Goal: Transaction & Acquisition: Purchase product/service

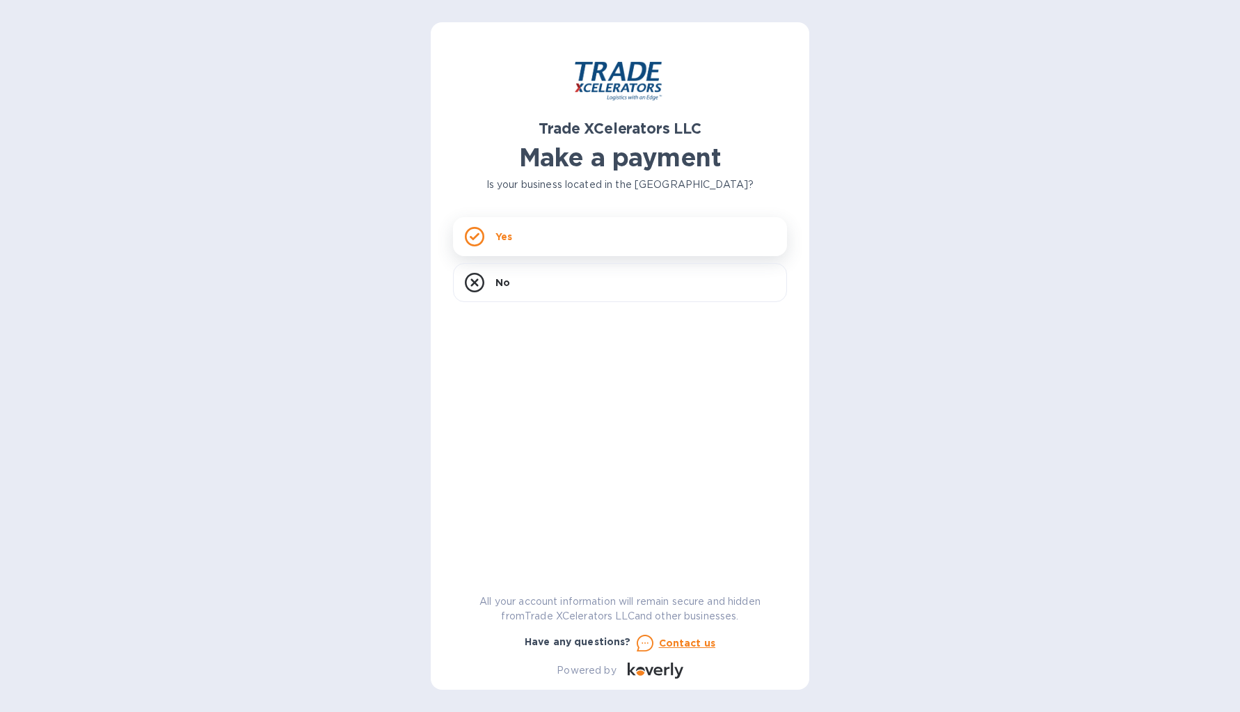
click at [482, 242] on rect at bounding box center [474, 236] width 17 height 17
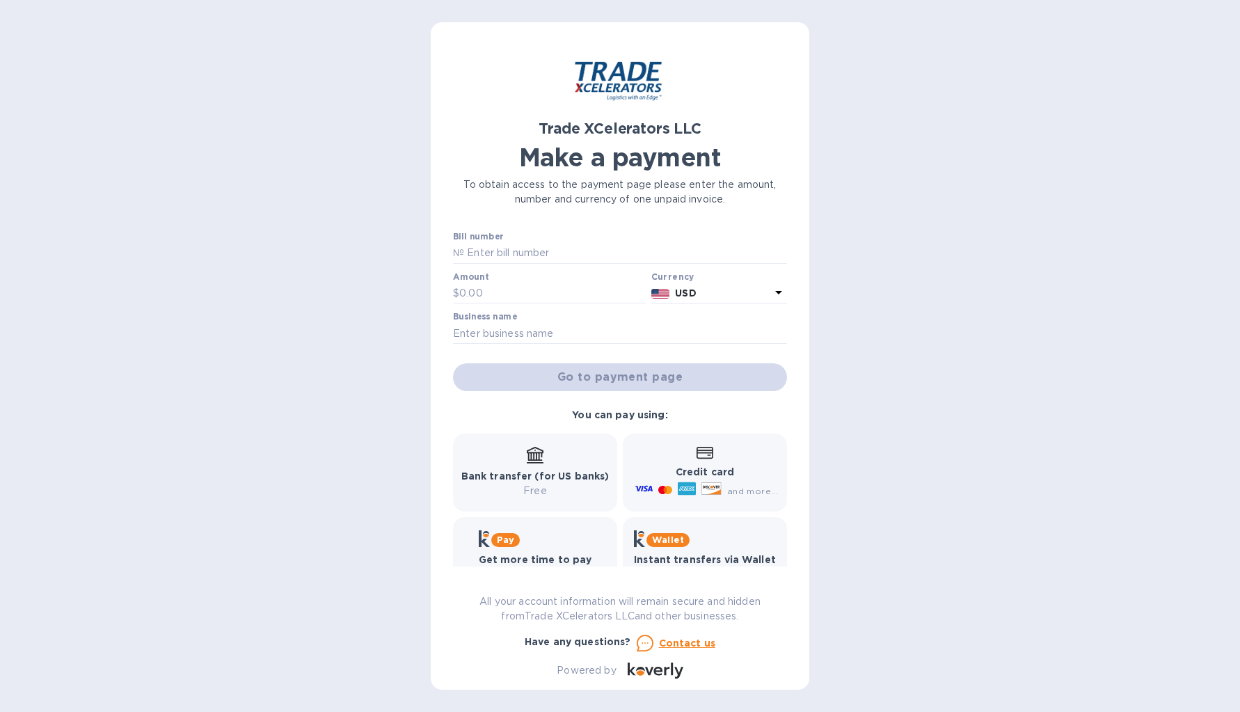
click at [526, 473] on b "Bank transfer (for US banks)" at bounding box center [536, 476] width 148 height 11
click at [501, 255] on input "text" at bounding box center [625, 253] width 323 height 21
click at [474, 248] on input "text" at bounding box center [625, 253] width 323 height 21
paste input "7506593-1"
type input "7506593-1"
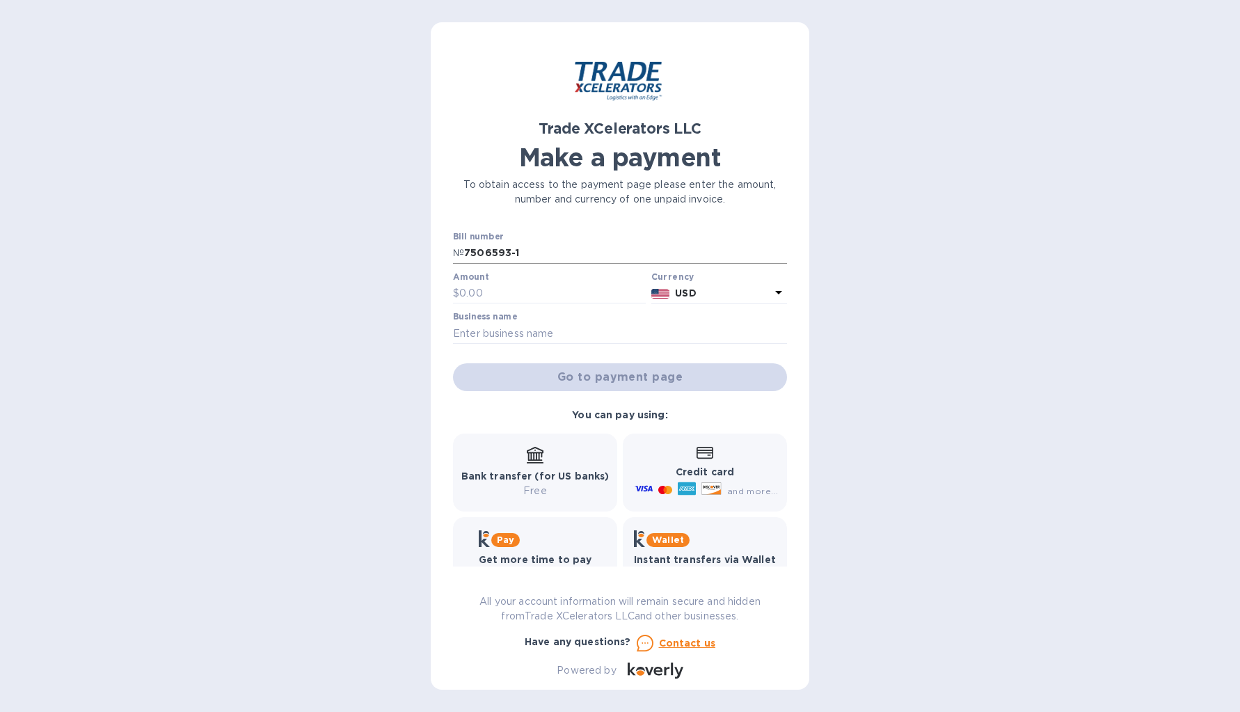
click at [463, 251] on p "№" at bounding box center [458, 253] width 11 height 15
click at [503, 289] on input "text" at bounding box center [552, 293] width 187 height 21
type input "24,479.46"
click at [503, 327] on input "text" at bounding box center [620, 333] width 334 height 21
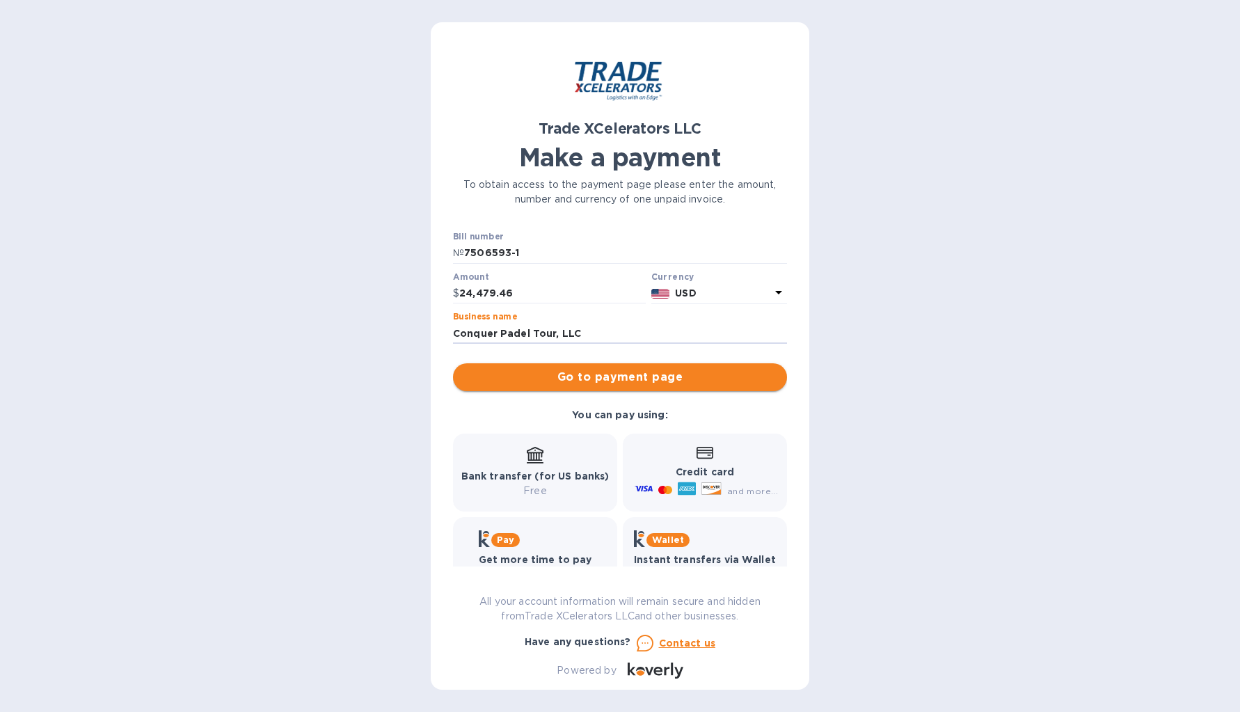
type input "Conquer Padel Tour, LLC"
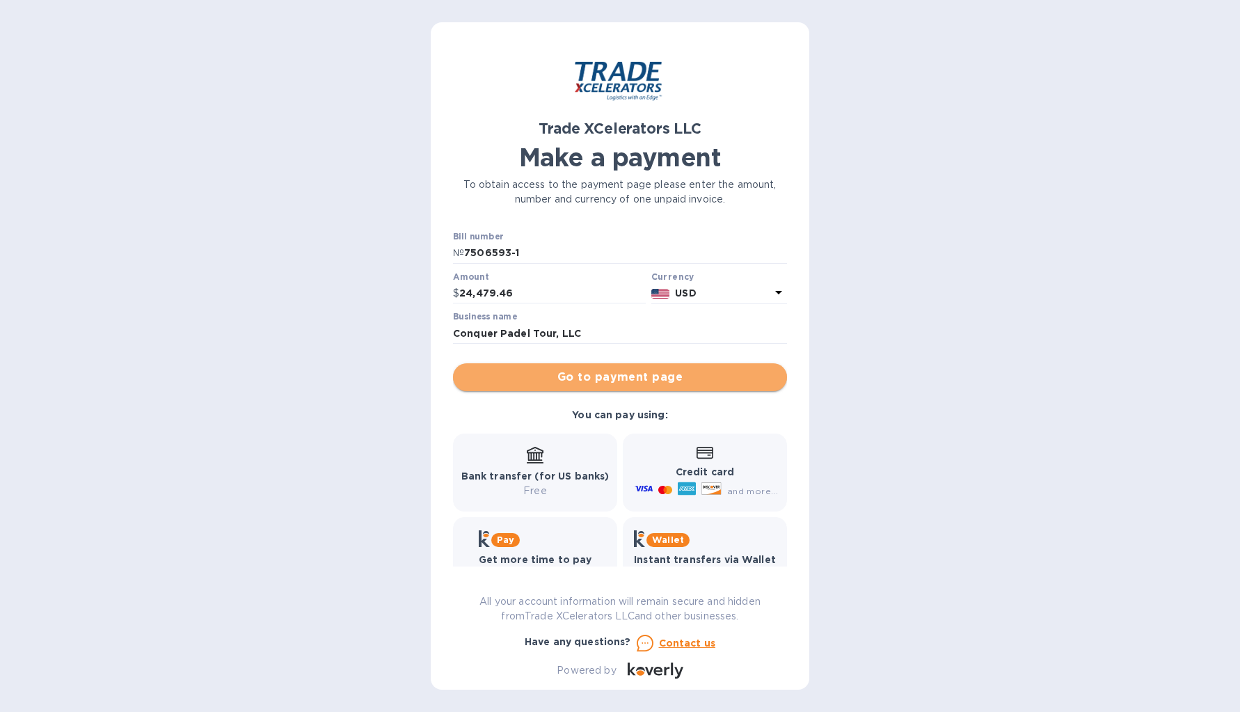
click at [624, 377] on span "Go to payment page" at bounding box center [620, 377] width 312 height 17
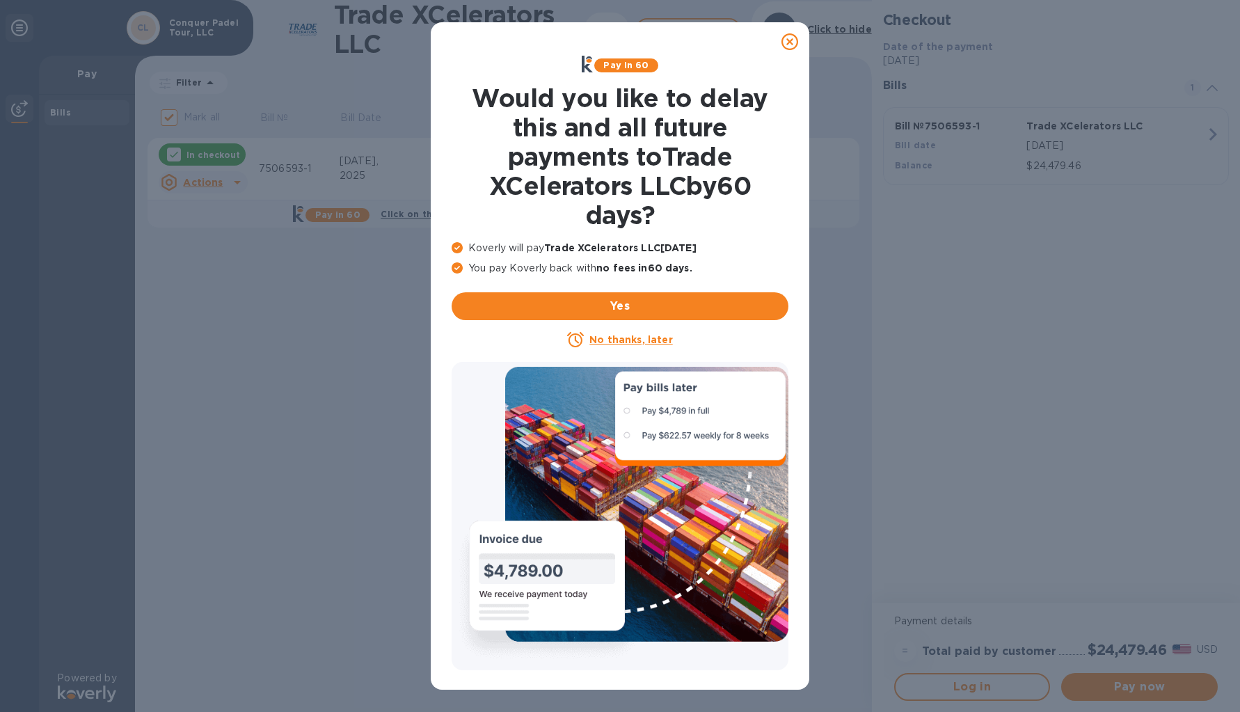
click at [616, 338] on u "No thanks, later" at bounding box center [631, 339] width 83 height 11
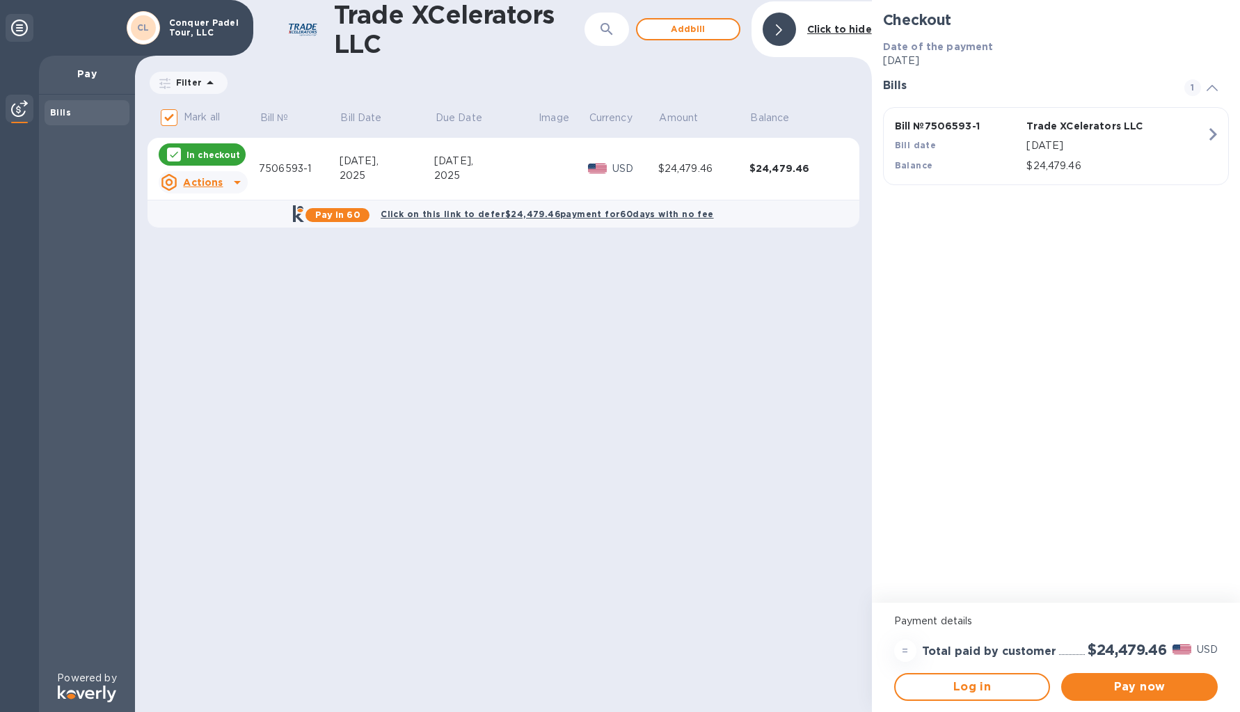
click at [222, 180] on u "Actions" at bounding box center [203, 182] width 40 height 11
click at [778, 306] on div at bounding box center [620, 356] width 1240 height 712
click at [1130, 692] on span "Pay now" at bounding box center [1140, 687] width 134 height 17
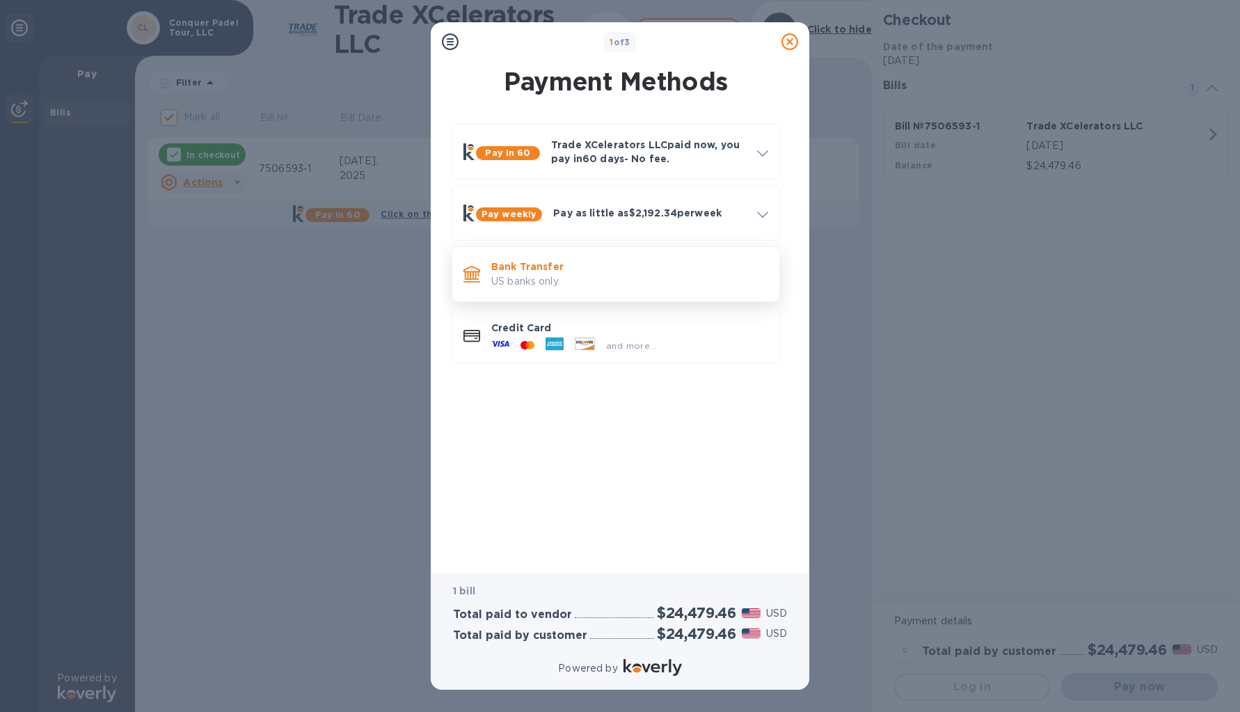
click at [504, 286] on p "US banks only." at bounding box center [629, 281] width 277 height 15
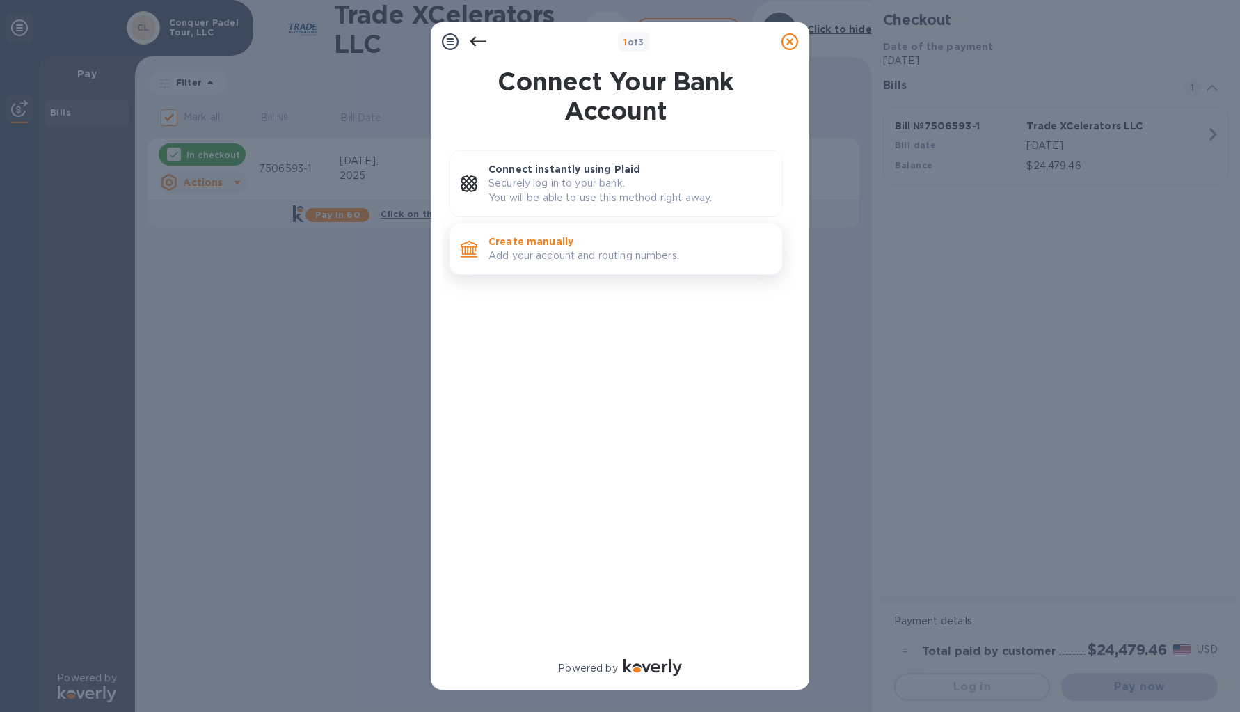
click at [571, 244] on p "Create manually" at bounding box center [630, 242] width 283 height 14
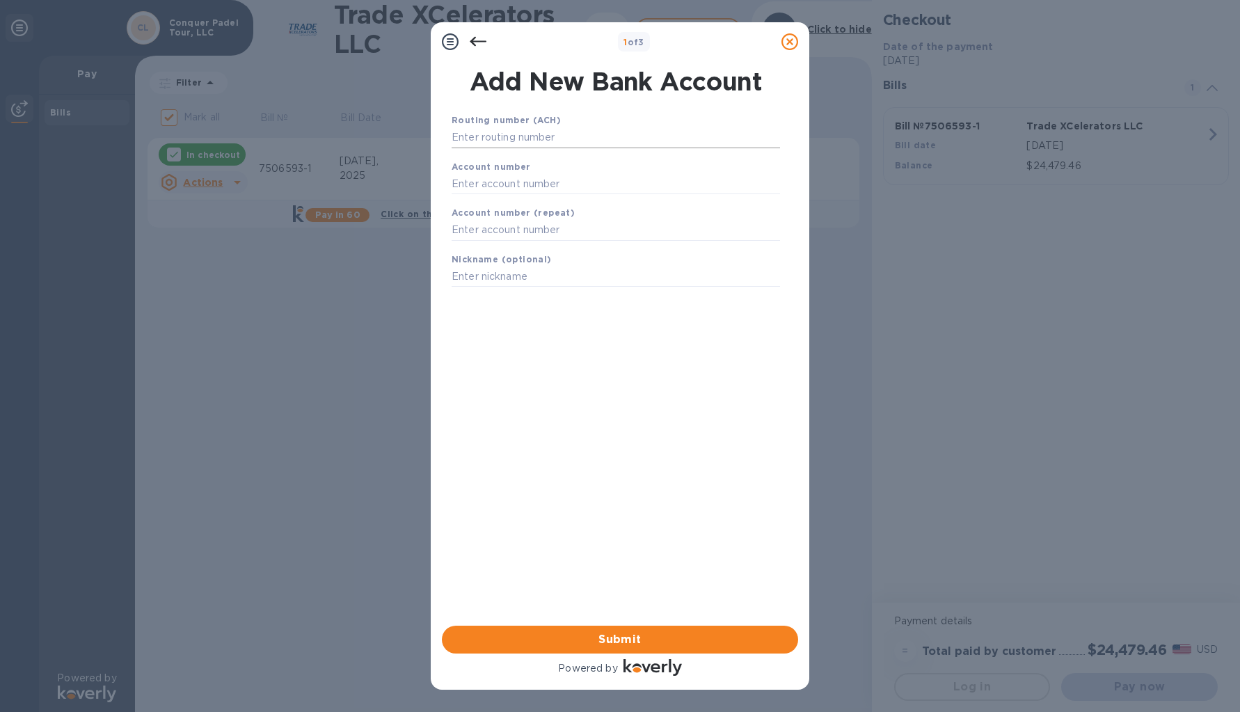
click at [519, 138] on input "text" at bounding box center [616, 137] width 329 height 21
paste input "064209588"
type input "064209588"
click at [480, 208] on input "text" at bounding box center [616, 201] width 329 height 21
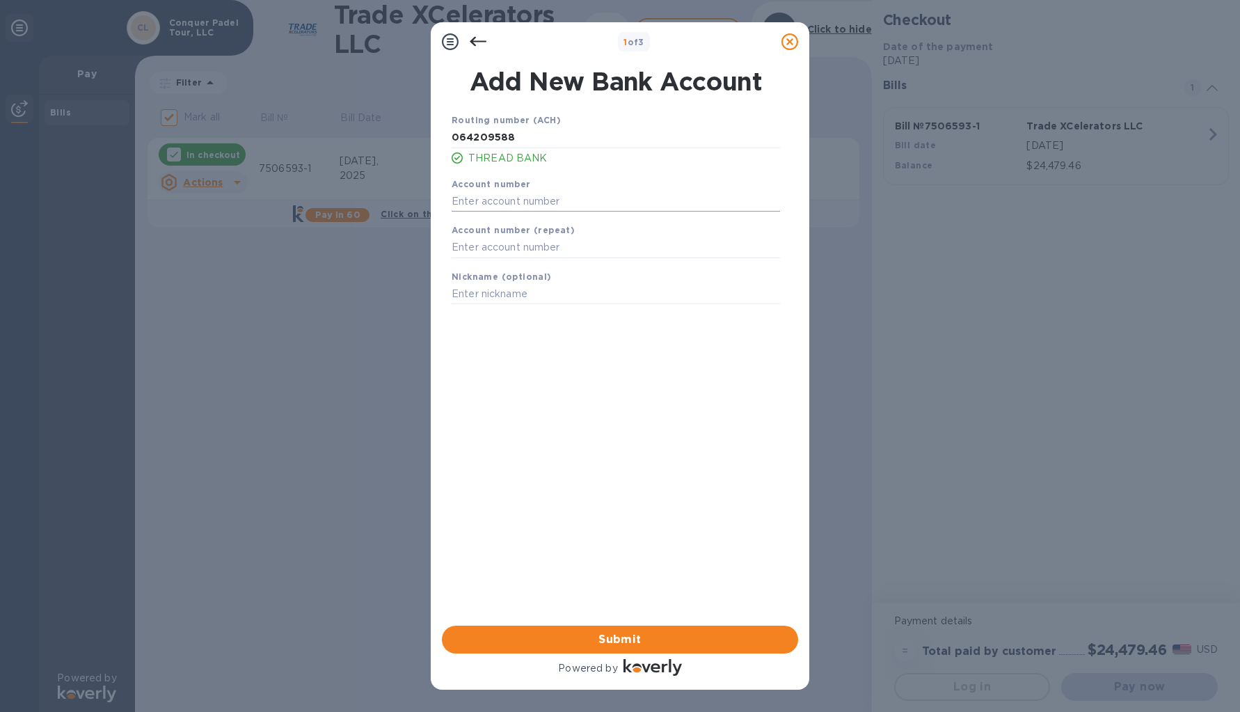
paste input "200001964179"
type input "200001964179"
click at [462, 250] on input "text" at bounding box center [616, 247] width 329 height 21
paste input "200001964179"
type input "200001964179"
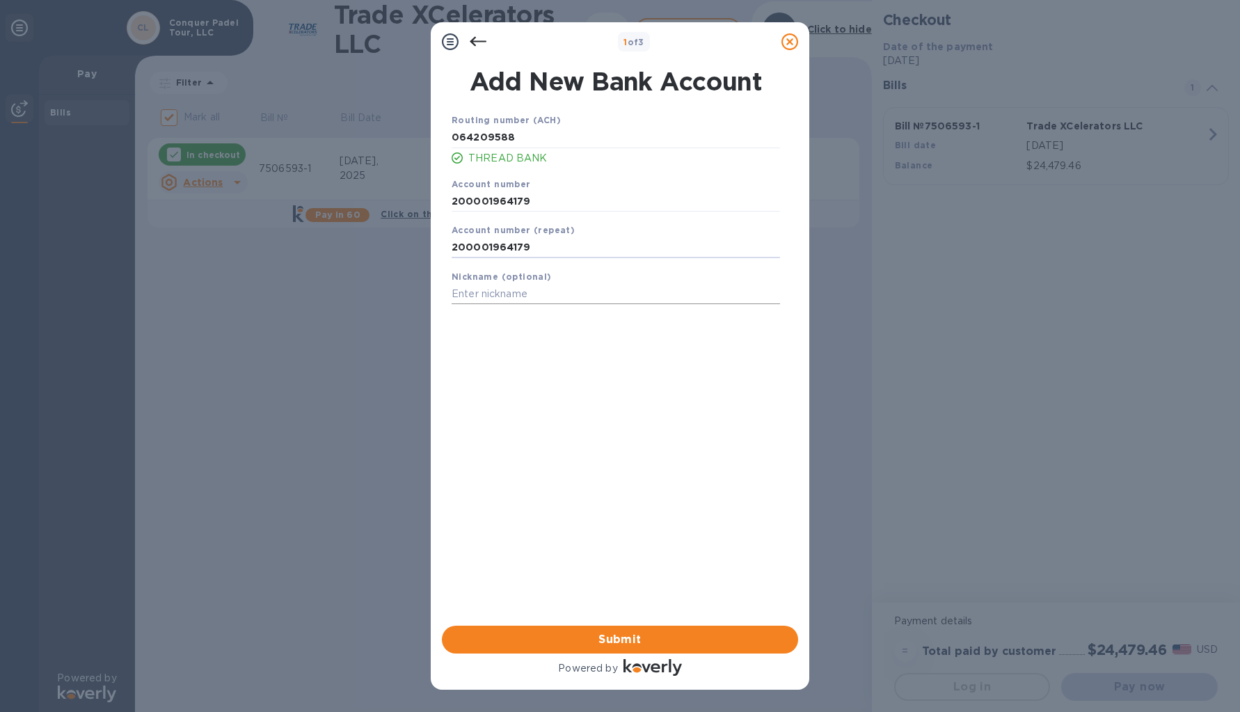
click at [503, 301] on input "text" at bounding box center [616, 294] width 329 height 21
click at [517, 297] on input "Conquer PAdel Tour LLC" at bounding box center [616, 294] width 329 height 21
click at [510, 295] on input "Conquer PAdel Tour LLC" at bounding box center [616, 294] width 329 height 21
type input "Conquer Padel Tour LLC"
click at [659, 645] on span "Submit" at bounding box center [620, 639] width 334 height 17
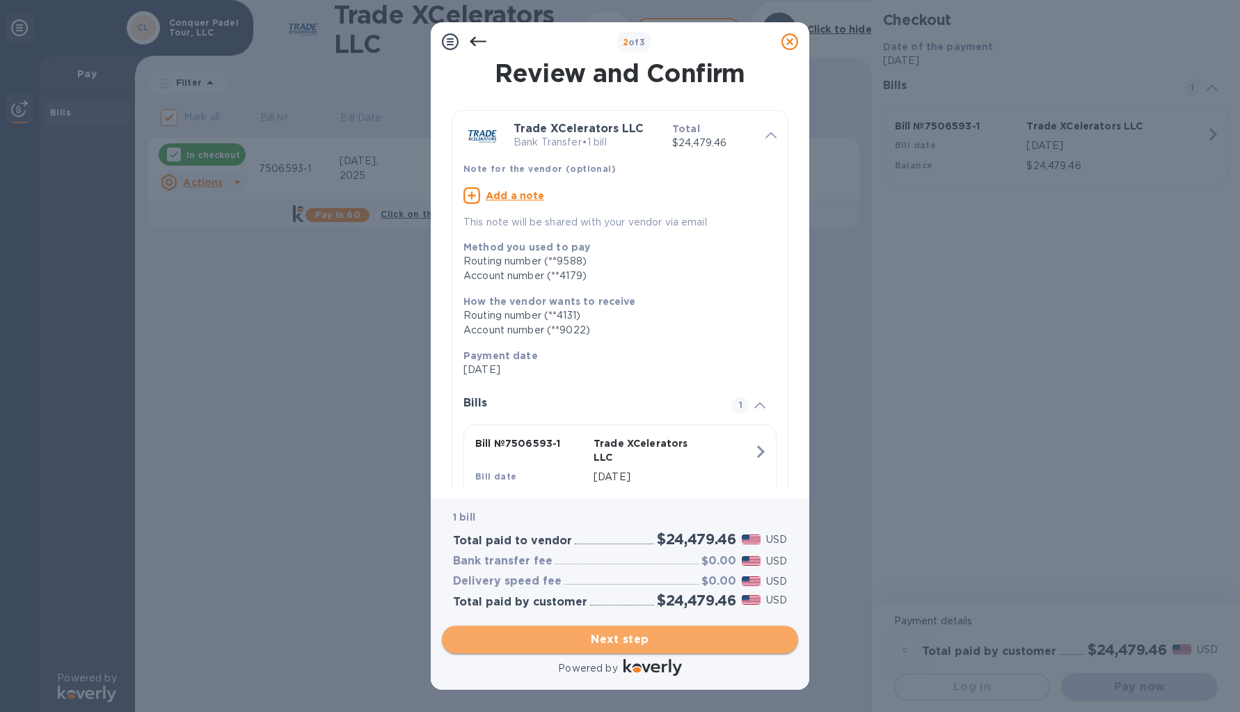
click at [625, 638] on span "Next step" at bounding box center [620, 639] width 334 height 17
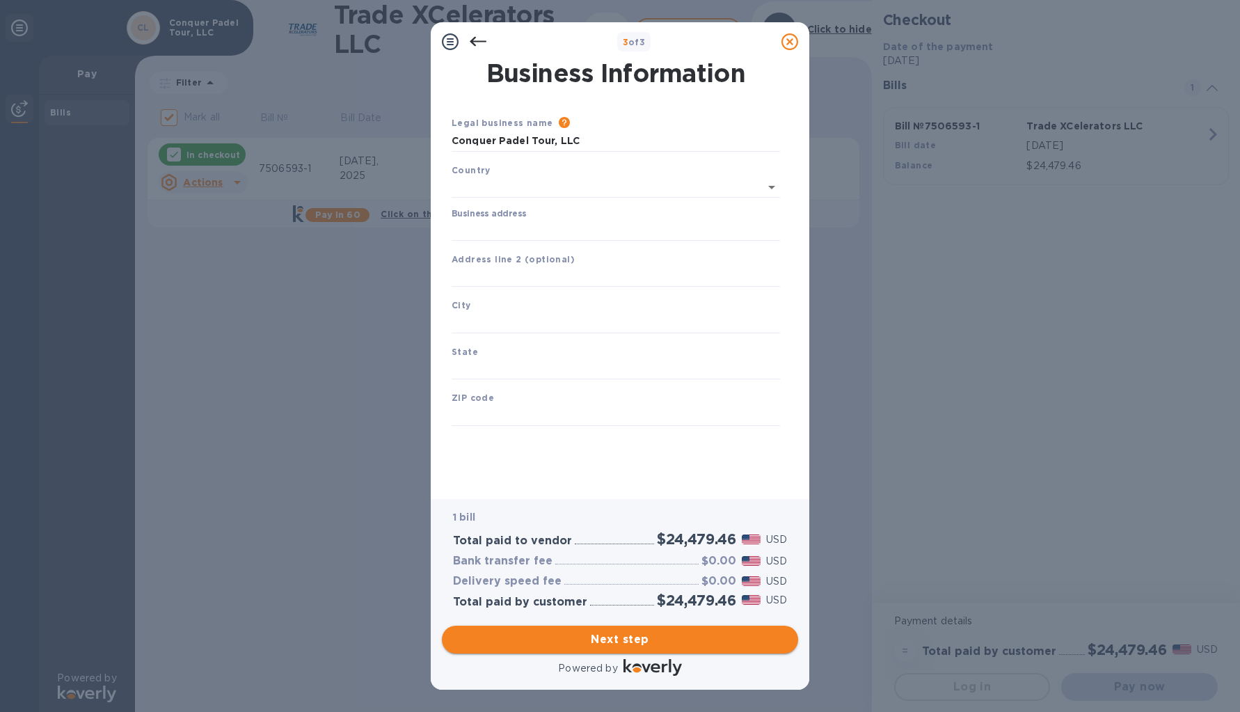
type input "[GEOGRAPHIC_DATA]"
click at [471, 223] on input "Business address" at bounding box center [616, 227] width 329 height 21
type input "[STREET_ADDRESS]"
click at [473, 315] on input "text" at bounding box center [616, 320] width 329 height 21
type input "Tempe"
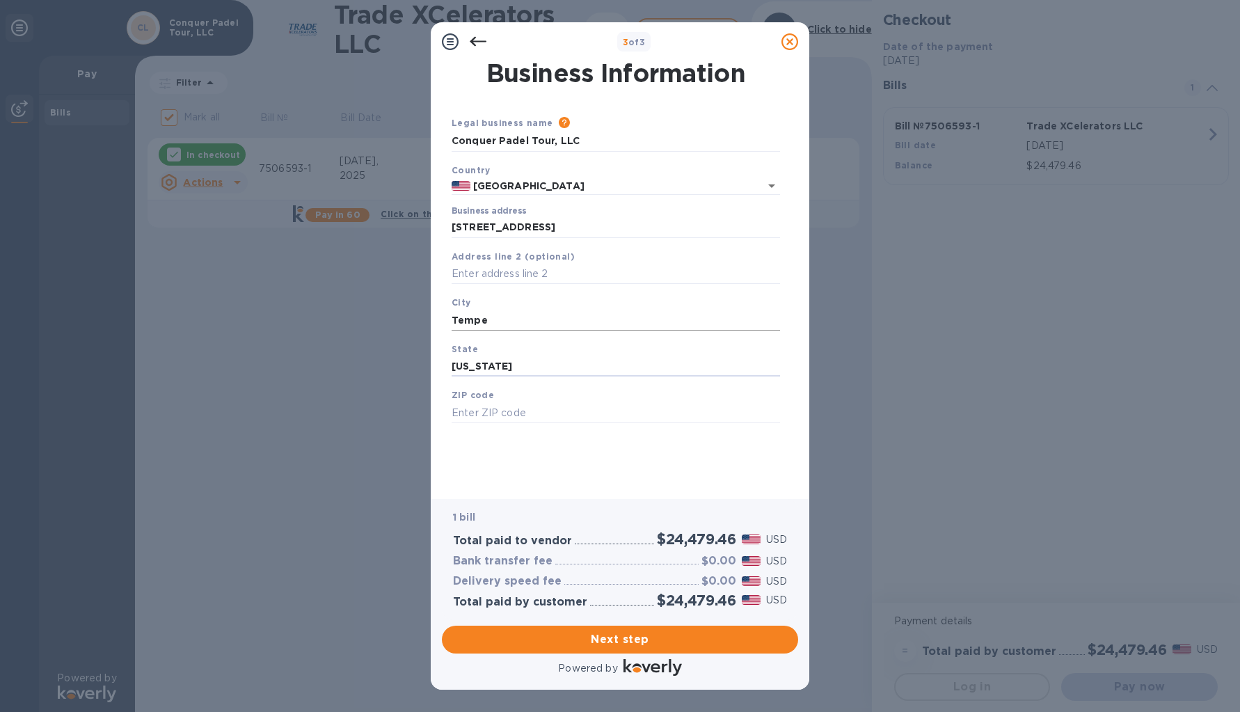
type input "[US_STATE]"
type input "85284"
click at [614, 638] on span "Next step" at bounding box center [620, 639] width 334 height 17
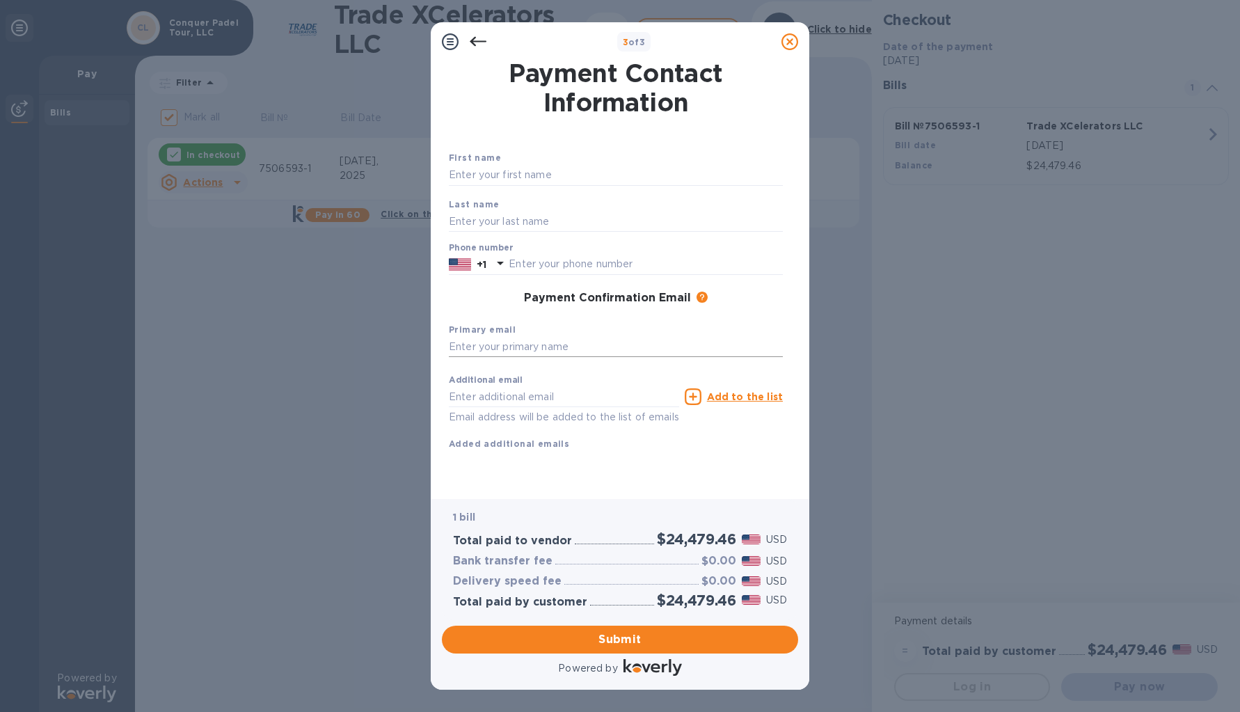
click at [539, 349] on input "text" at bounding box center [616, 347] width 334 height 21
type input "[PERSON_NAME][EMAIL_ADDRESS][DOMAIN_NAME]"
click at [516, 262] on input "text" at bounding box center [646, 264] width 274 height 21
type input "6026950210"
click at [498, 177] on input "text" at bounding box center [616, 175] width 334 height 21
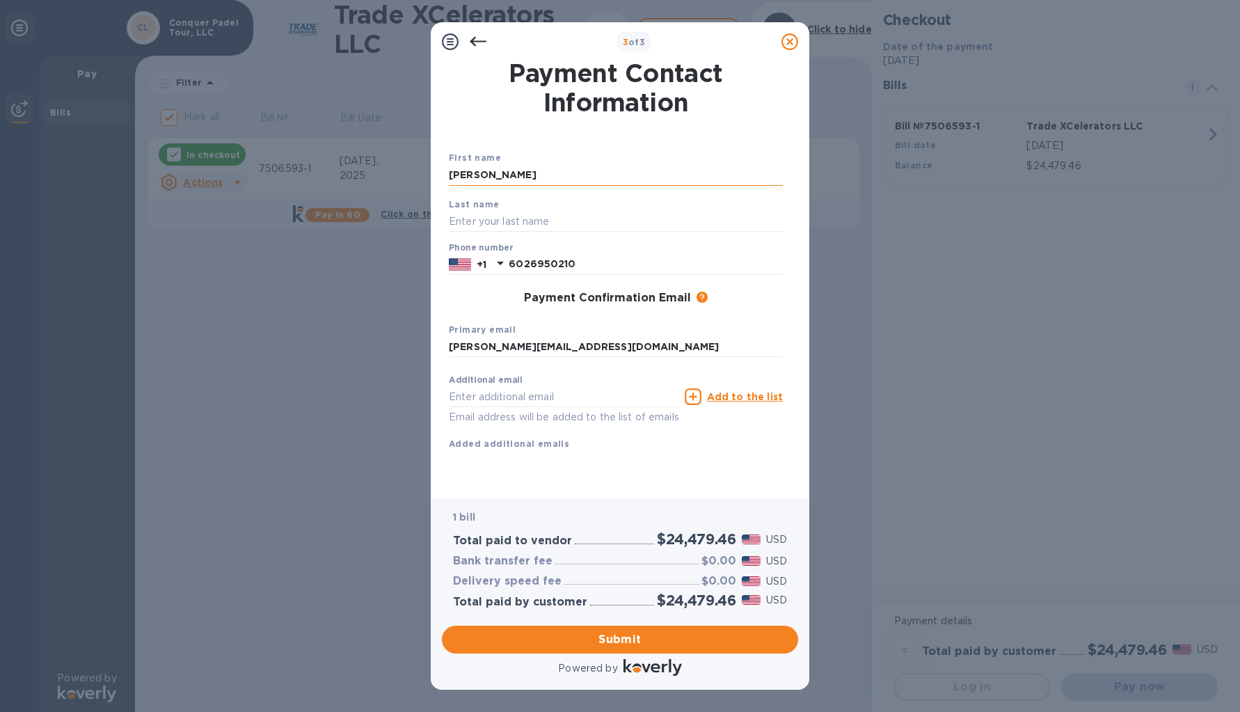
type input "[PERSON_NAME]"
click at [730, 246] on div "Phone number [PHONE_NUMBER]" at bounding box center [616, 259] width 334 height 32
click at [631, 450] on div "Additional email Email address will be added to the list of emails Add to the l…" at bounding box center [616, 409] width 334 height 83
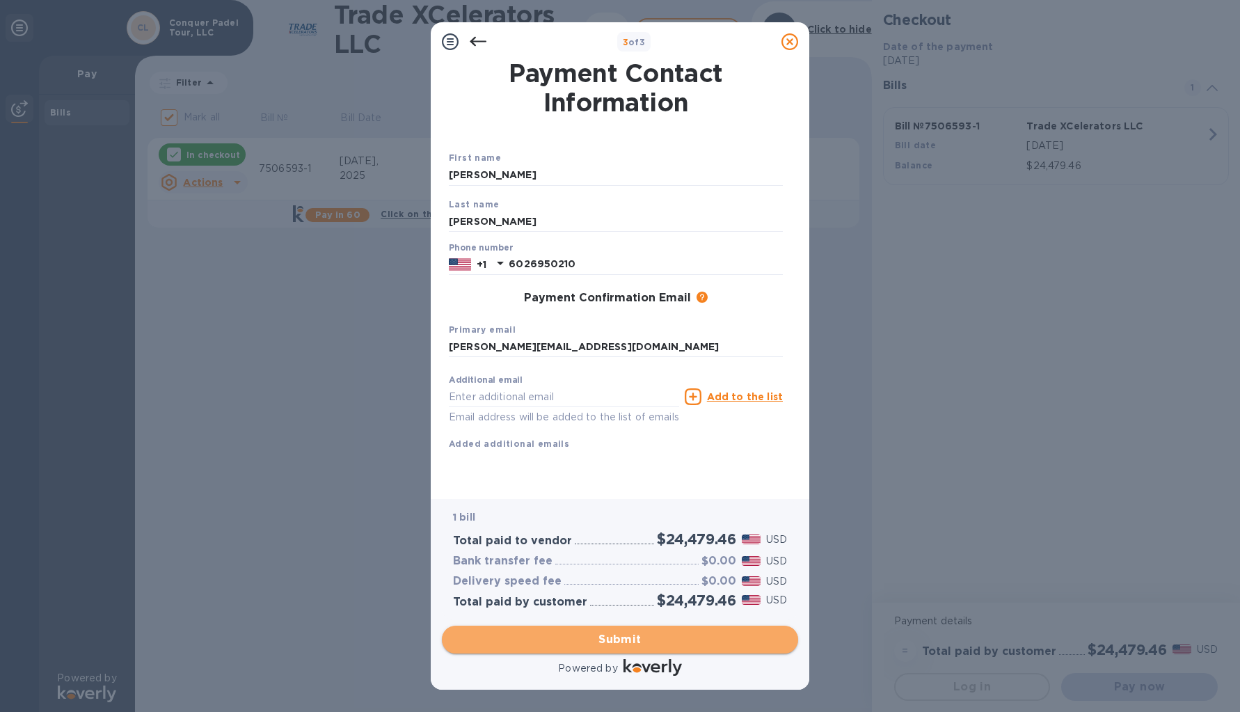
click at [611, 637] on span "Submit" at bounding box center [620, 639] width 334 height 17
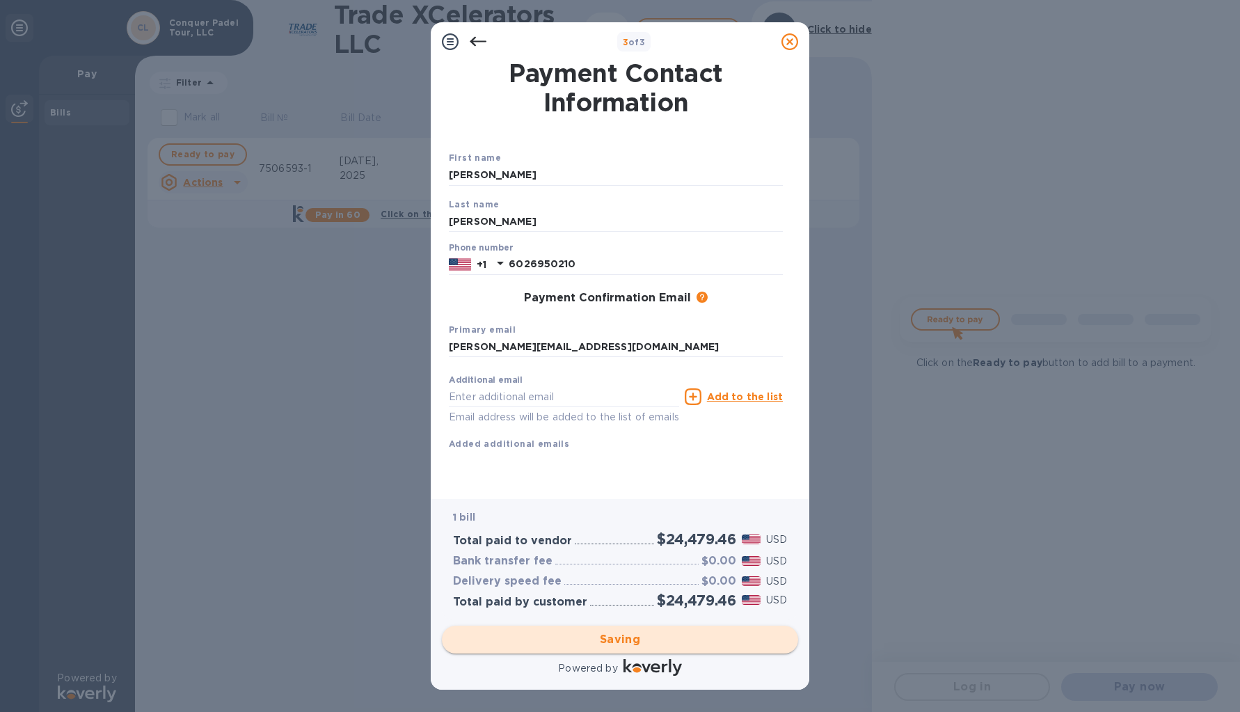
checkbox input "false"
